Goal: Task Accomplishment & Management: Manage account settings

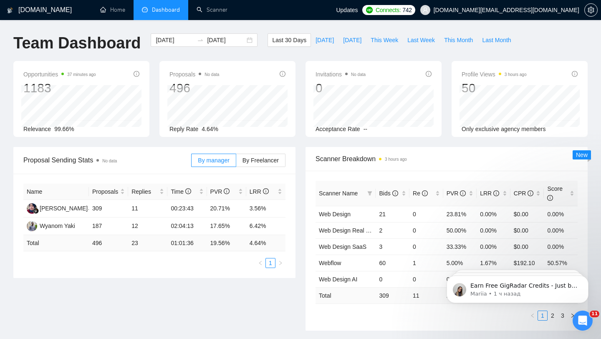
click at [511, 10] on span "[DOMAIN_NAME][EMAIL_ADDRESS][DOMAIN_NAME]" at bounding box center [507, 10] width 146 height 0
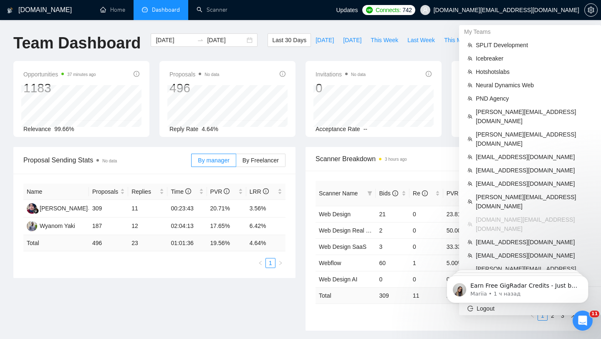
click at [515, 6] on span "[DOMAIN_NAME][EMAIL_ADDRESS][DOMAIN_NAME]" at bounding box center [500, 10] width 169 height 27
click at [524, 10] on span "[DOMAIN_NAME][EMAIL_ADDRESS][DOMAIN_NAME]" at bounding box center [507, 10] width 146 height 0
click at [481, 264] on span "[PERSON_NAME][EMAIL_ADDRESS][DOMAIN_NAME]" at bounding box center [534, 273] width 117 height 18
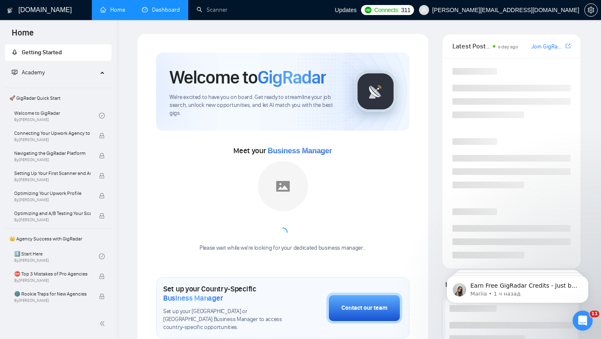
click at [168, 13] on link "Dashboard" at bounding box center [161, 9] width 38 height 7
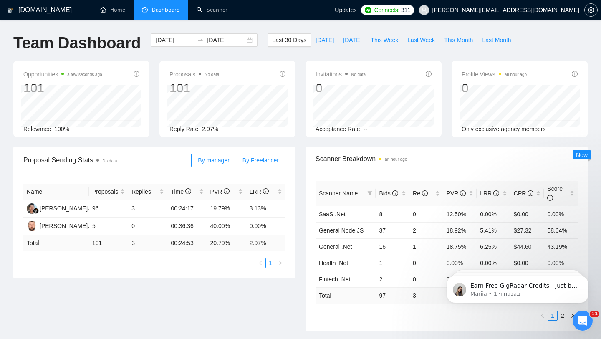
click at [254, 165] on label "By Freelancer" at bounding box center [260, 160] width 49 height 13
click at [236, 162] on input "By Freelancer" at bounding box center [236, 162] width 0 height 0
click at [222, 164] on label "By manager" at bounding box center [213, 160] width 45 height 13
click at [192, 162] on input "By manager" at bounding box center [192, 162] width 0 height 0
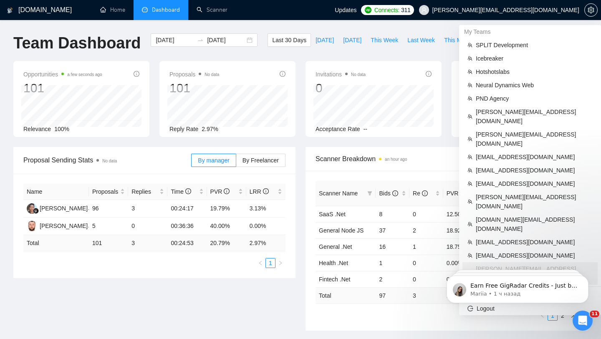
click at [534, 15] on span "[PERSON_NAME][EMAIL_ADDRESS][DOMAIN_NAME]" at bounding box center [499, 10] width 170 height 27
click at [513, 251] on span "[EMAIL_ADDRESS][DOMAIN_NAME]" at bounding box center [534, 255] width 117 height 9
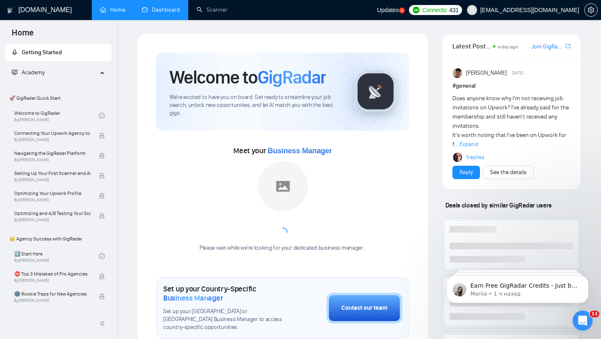
click at [163, 10] on link "Dashboard" at bounding box center [161, 9] width 38 height 7
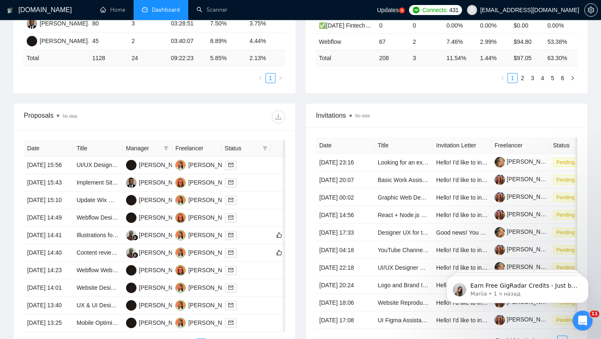
scroll to position [297, 0]
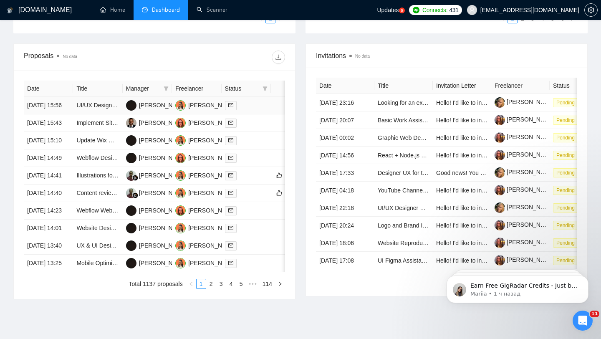
click at [250, 114] on td at bounding box center [246, 106] width 49 height 18
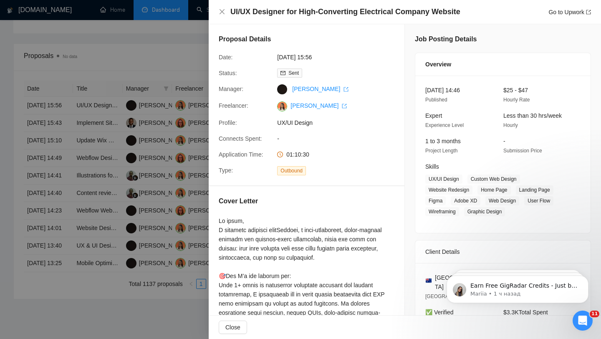
click at [151, 168] on div at bounding box center [300, 169] width 601 height 339
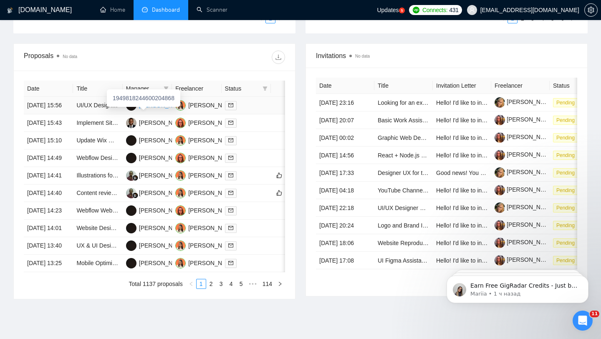
click at [150, 110] on div "[PERSON_NAME]" at bounding box center [163, 105] width 48 height 9
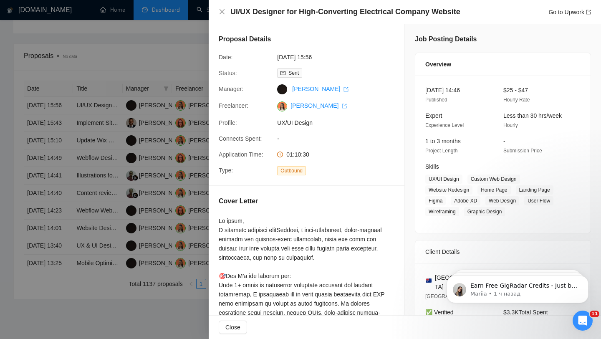
click at [160, 138] on div at bounding box center [300, 169] width 601 height 339
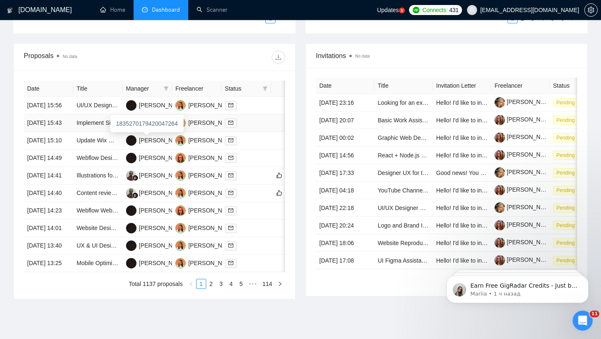
click at [157, 127] on div "[PERSON_NAME]" at bounding box center [163, 122] width 48 height 9
